Goal: Task Accomplishment & Management: Manage account settings

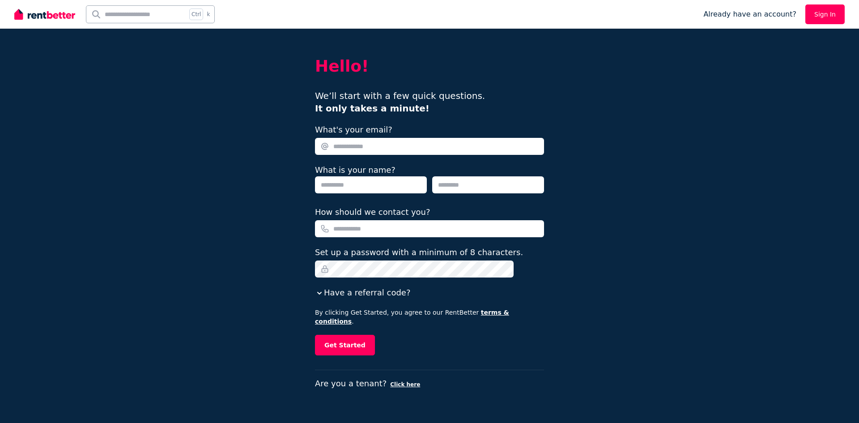
click at [825, 4] on div "Already have an account? Sign In" at bounding box center [773, 14] width 141 height 29
click at [824, 8] on link "Sign In" at bounding box center [824, 14] width 39 height 20
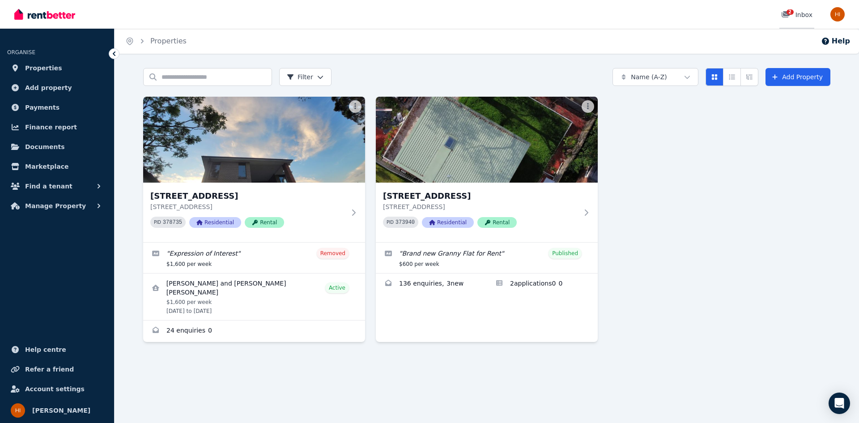
click at [802, 10] on div "2 Inbox" at bounding box center [796, 14] width 31 height 9
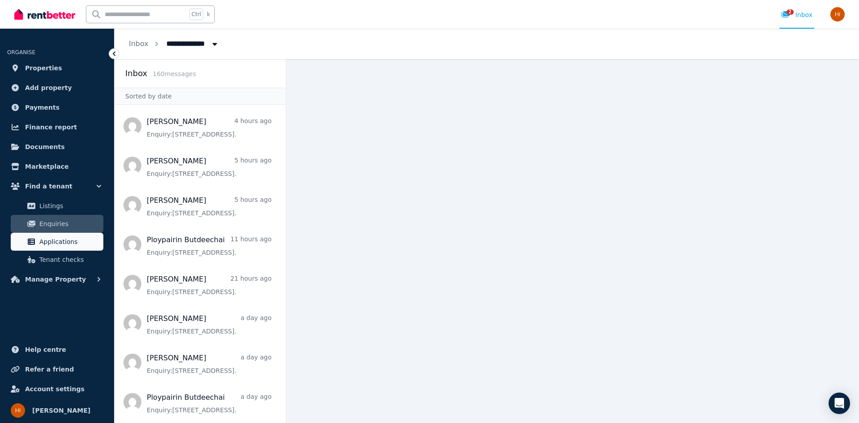
click at [60, 243] on span "Applications" at bounding box center [69, 241] width 60 height 11
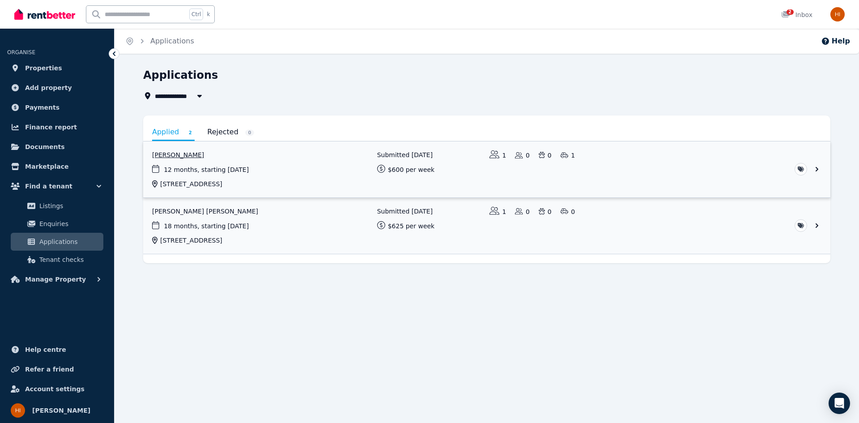
click at [296, 173] on link "View application: Salwa Benmaarouf" at bounding box center [486, 169] width 687 height 56
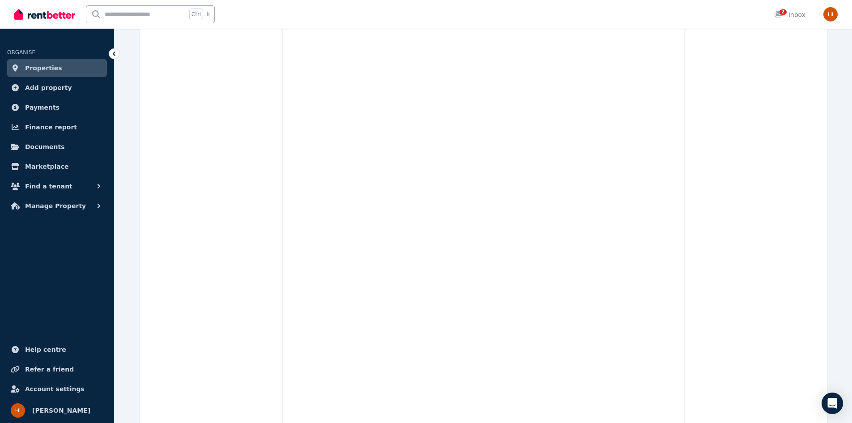
scroll to position [6735, 0]
click at [30, 149] on span "Documents" at bounding box center [45, 146] width 40 height 11
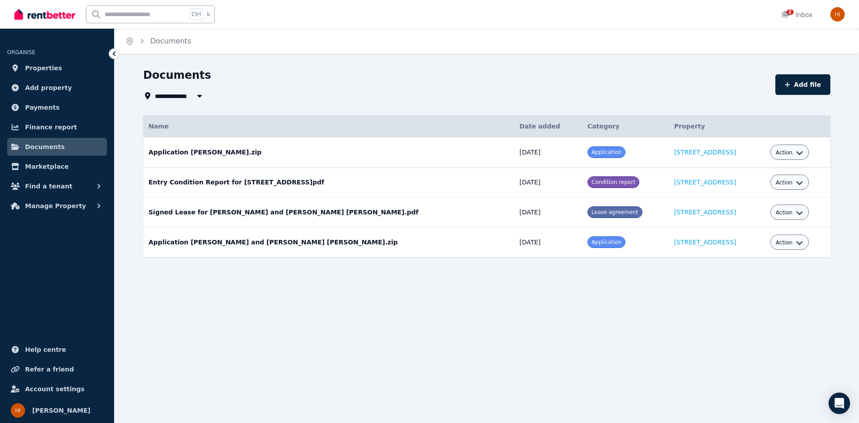
click at [796, 152] on icon "button" at bounding box center [799, 153] width 6 height 4
click at [730, 189] on link "View" at bounding box center [762, 189] width 86 height 16
click at [674, 149] on link "[STREET_ADDRESS]" at bounding box center [705, 151] width 62 height 7
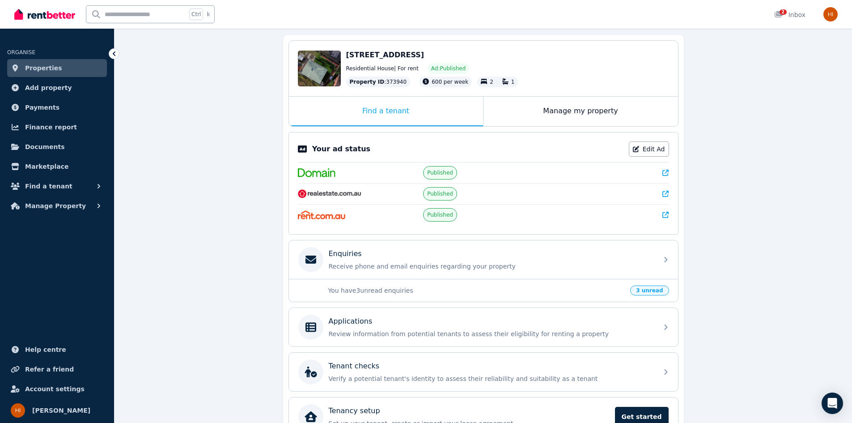
scroll to position [133, 0]
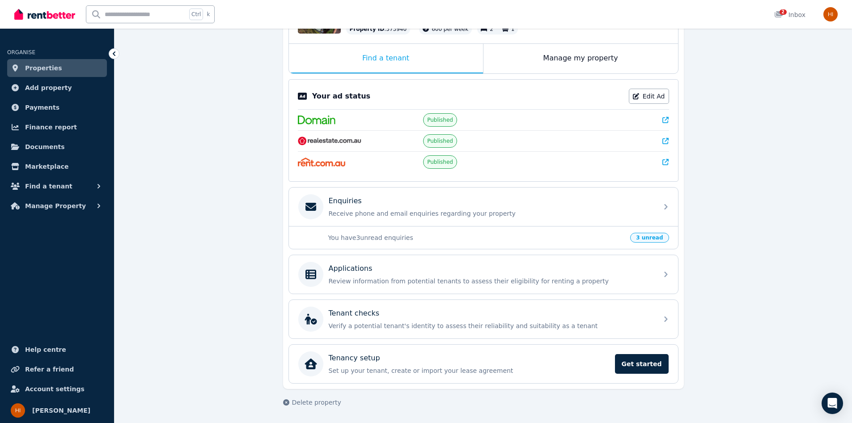
click at [657, 239] on span "3 unread" at bounding box center [649, 238] width 38 height 10
click at [437, 234] on p "You have 3 unread enquiries" at bounding box center [476, 237] width 297 height 9
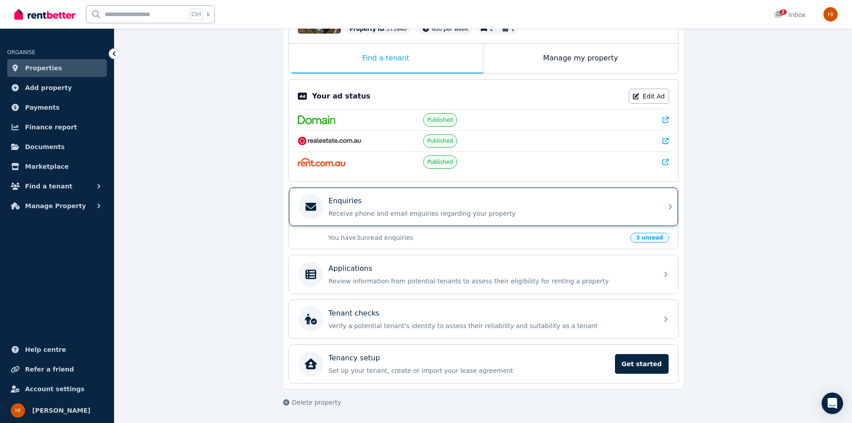
click at [563, 205] on div "Enquiries" at bounding box center [491, 200] width 324 height 11
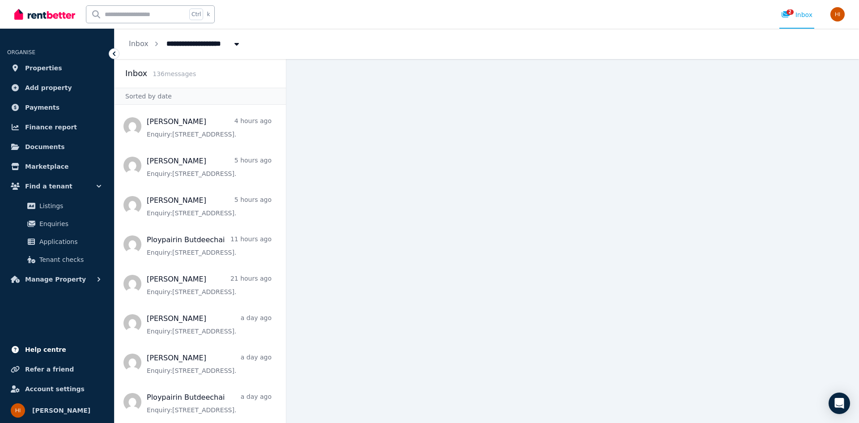
click at [49, 351] on span "Help centre" at bounding box center [45, 349] width 41 height 11
